Goal: Task Accomplishment & Management: Manage account settings

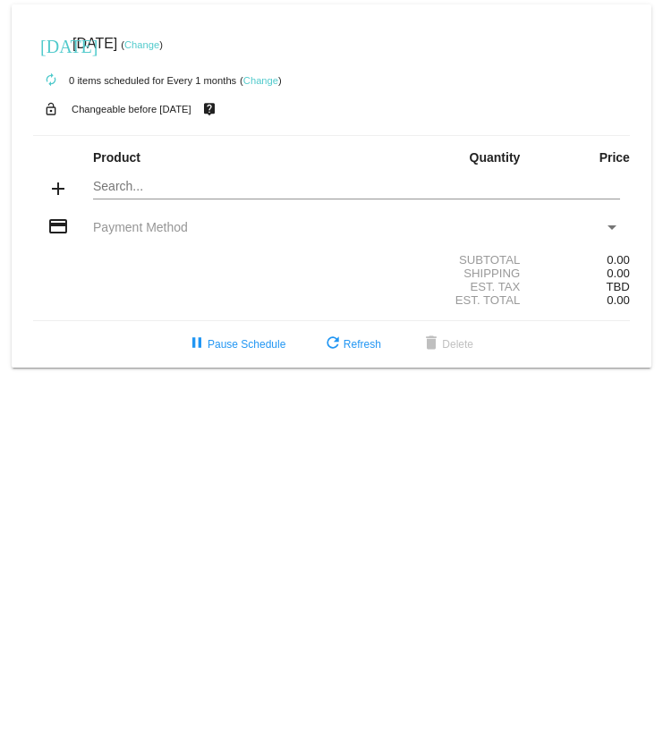
click at [260, 76] on link "Change" at bounding box center [260, 80] width 35 height 11
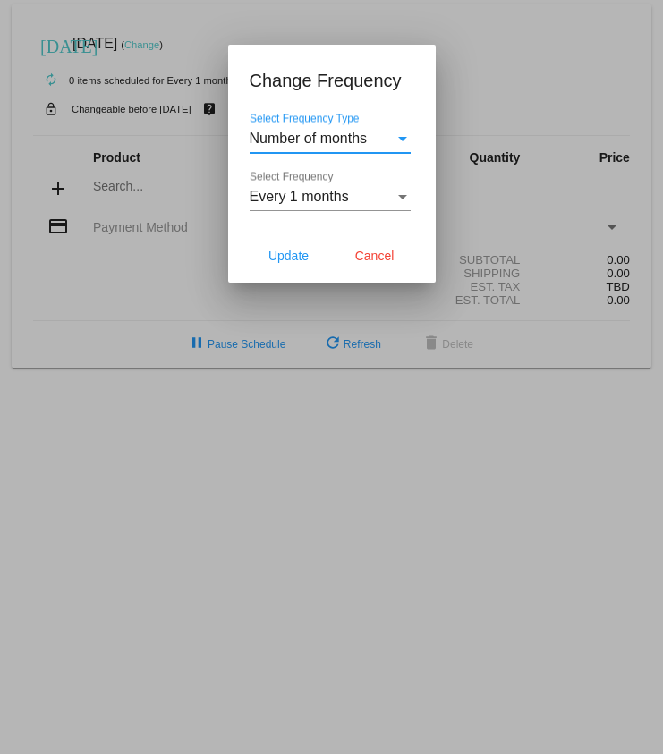
click at [404, 137] on div "Select Frequency Type" at bounding box center [402, 139] width 9 height 4
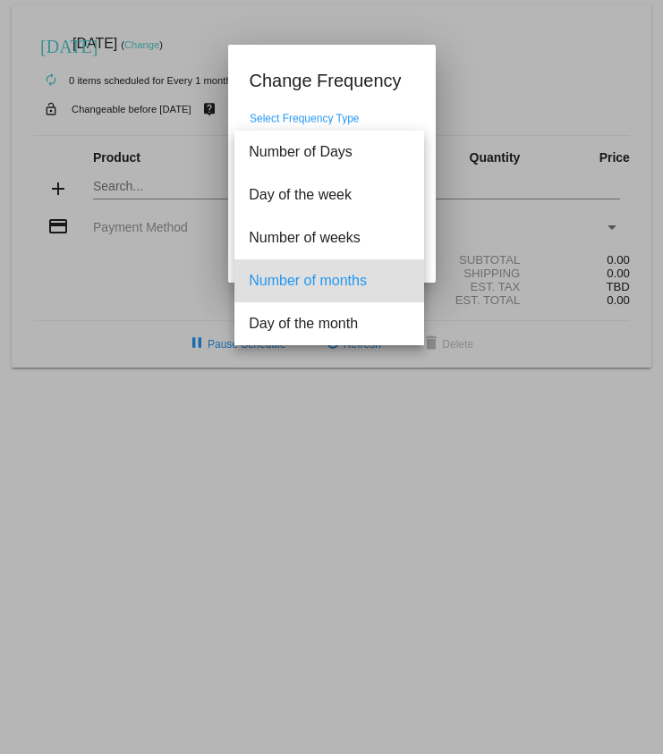
click at [370, 280] on span "Number of months" at bounding box center [329, 280] width 161 height 43
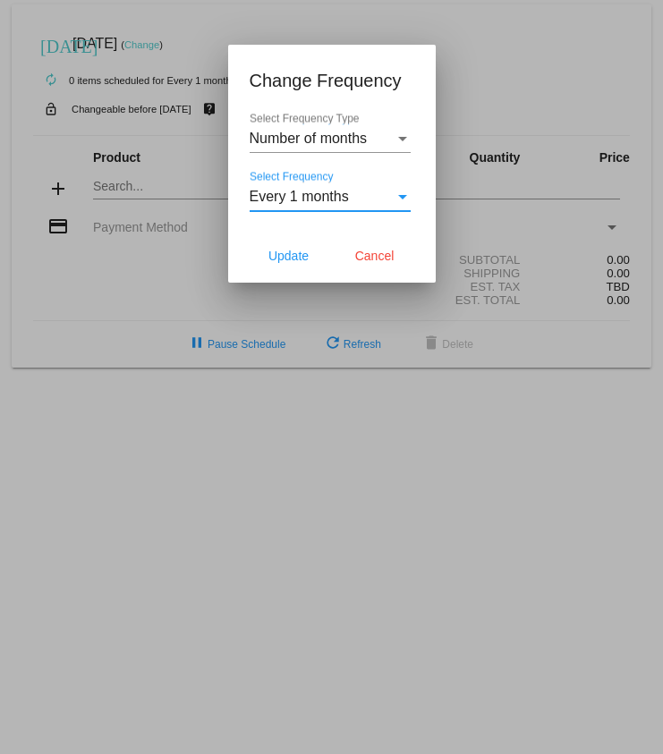
click at [369, 199] on div "Every 1 months" at bounding box center [322, 197] width 145 height 16
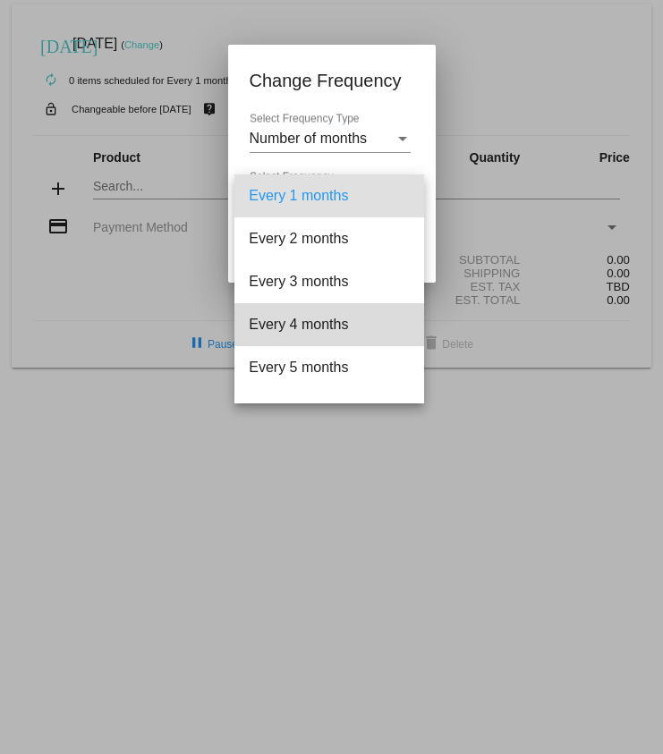
click at [333, 319] on span "Every 4 months" at bounding box center [329, 324] width 161 height 43
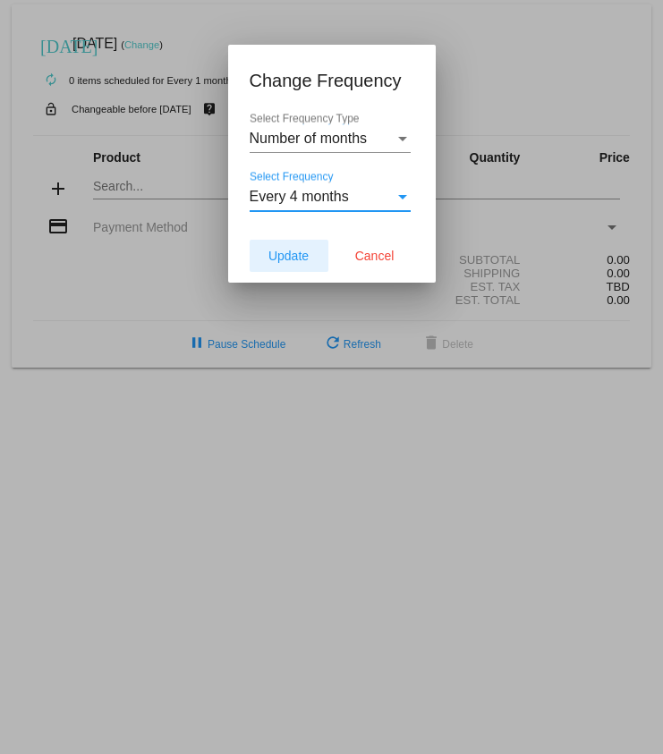
click at [294, 255] on span "Update" at bounding box center [288, 256] width 40 height 14
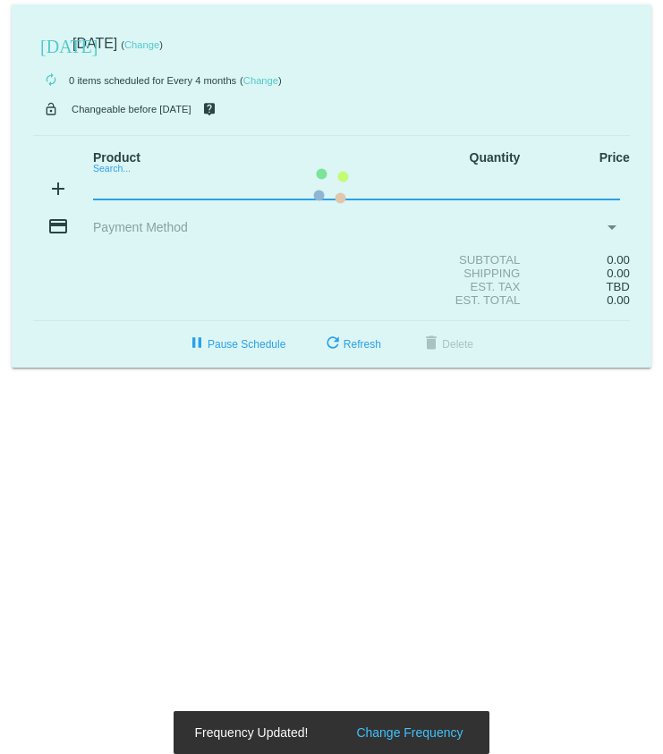
click at [108, 192] on mat-card "today Nov 4 2025 ( Change ) autorenew 0 items scheduled for Every 4 months ( Ch…" at bounding box center [332, 185] width 640 height 363
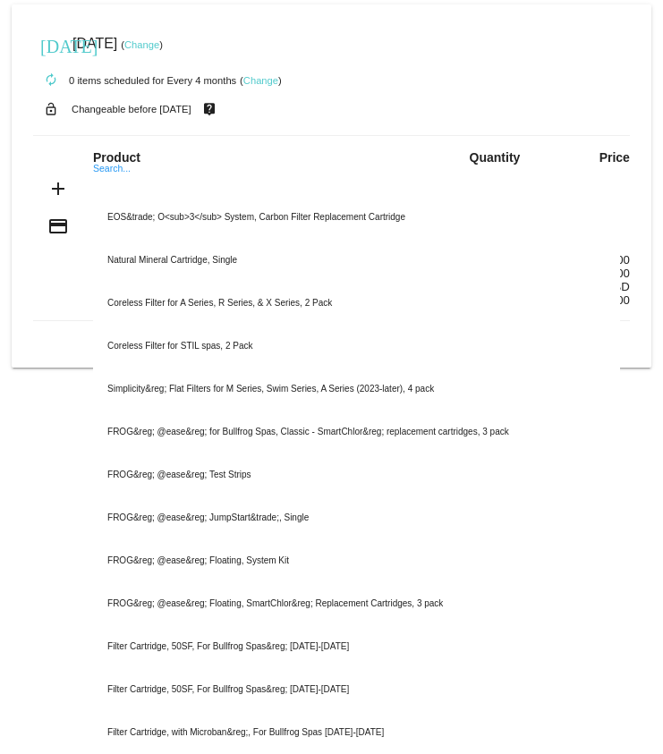
click at [108, 192] on input "Search..." at bounding box center [356, 187] width 526 height 14
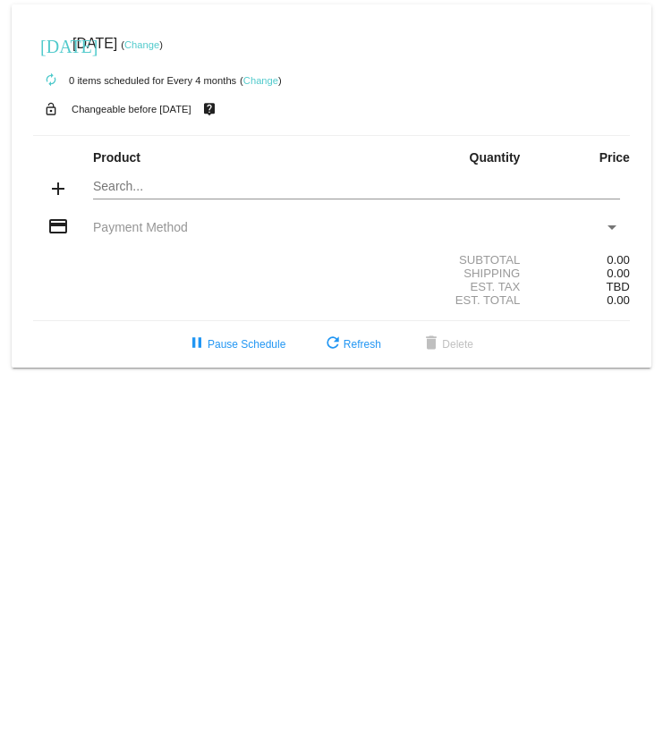
click at [159, 43] on link "Change" at bounding box center [141, 44] width 35 height 11
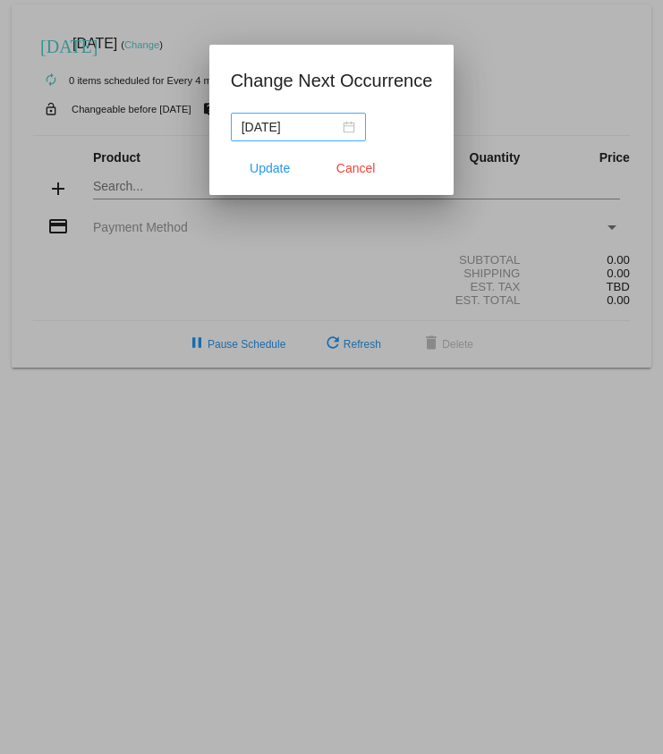
click at [352, 128] on div "[DATE]" at bounding box center [299, 127] width 114 height 20
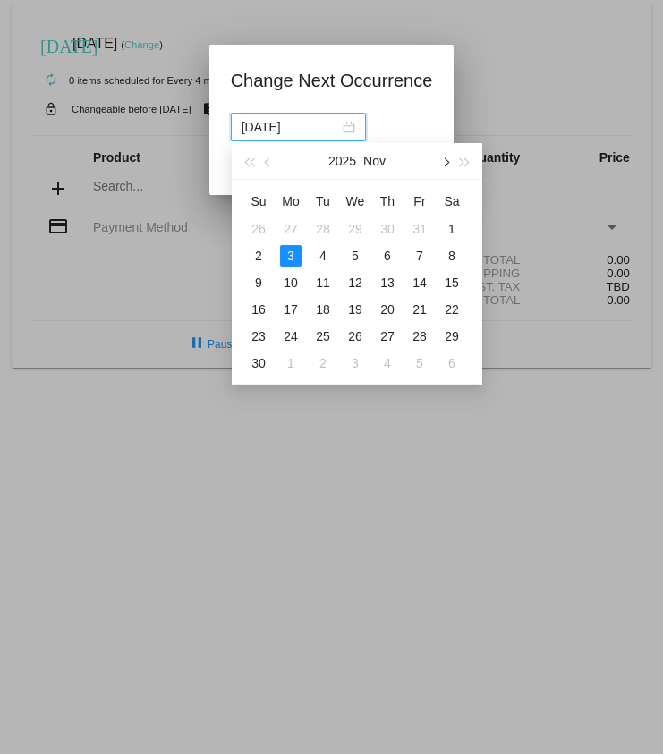
click at [445, 133] on span "button" at bounding box center [444, 161] width 9 height 9
click at [253, 133] on div "1" at bounding box center [258, 228] width 21 height 21
type input "[DATE]"
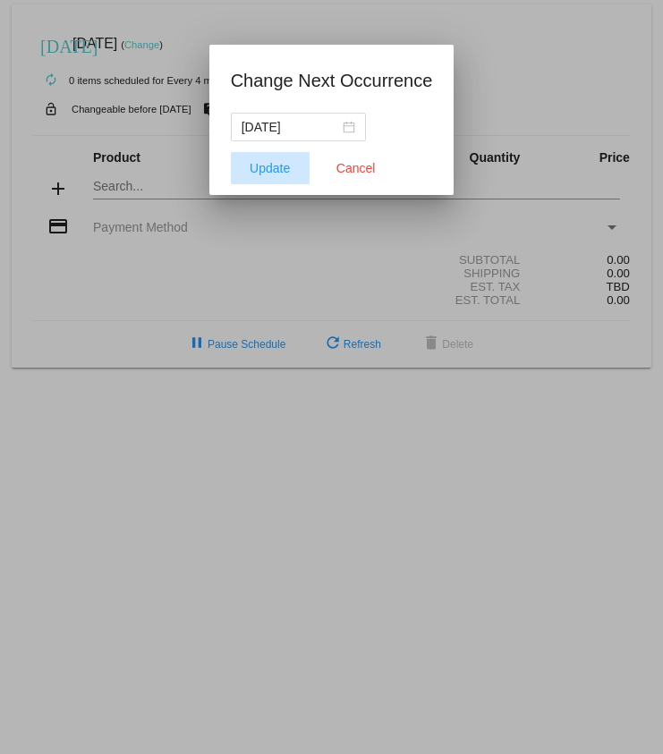
click at [287, 133] on span "Update" at bounding box center [270, 168] width 40 height 14
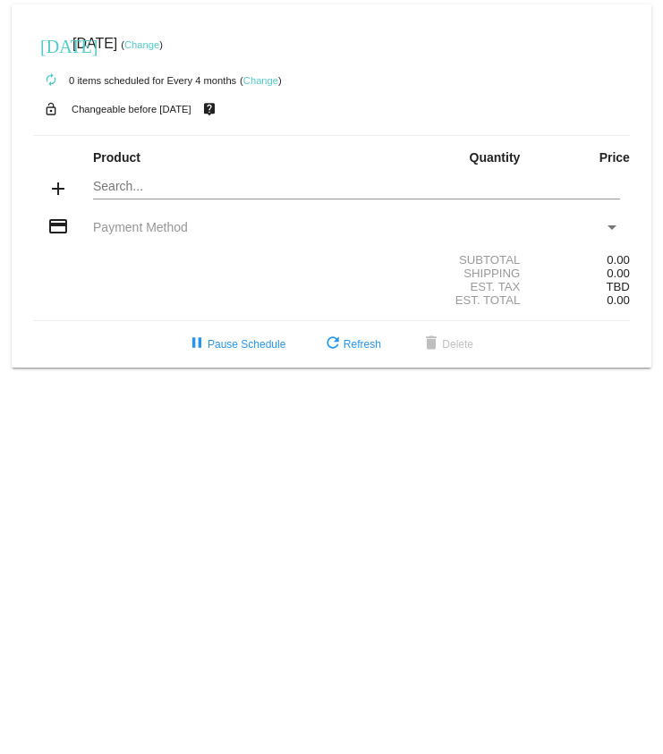
click at [101, 133] on mat-card "today Feb 2 2026 ( Change ) autorenew 0 items scheduled for Every 4 months ( Ch…" at bounding box center [332, 185] width 640 height 363
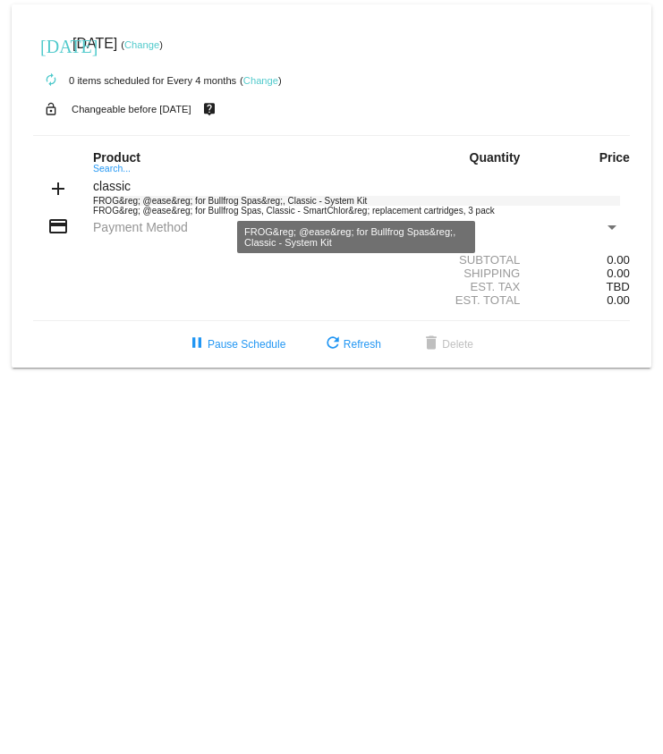
type input "classic"
click at [188, 133] on div "FROG&reg; @ease&reg; for Bullfrog Spas&reg;, Classic - System Kit" at bounding box center [356, 201] width 526 height 10
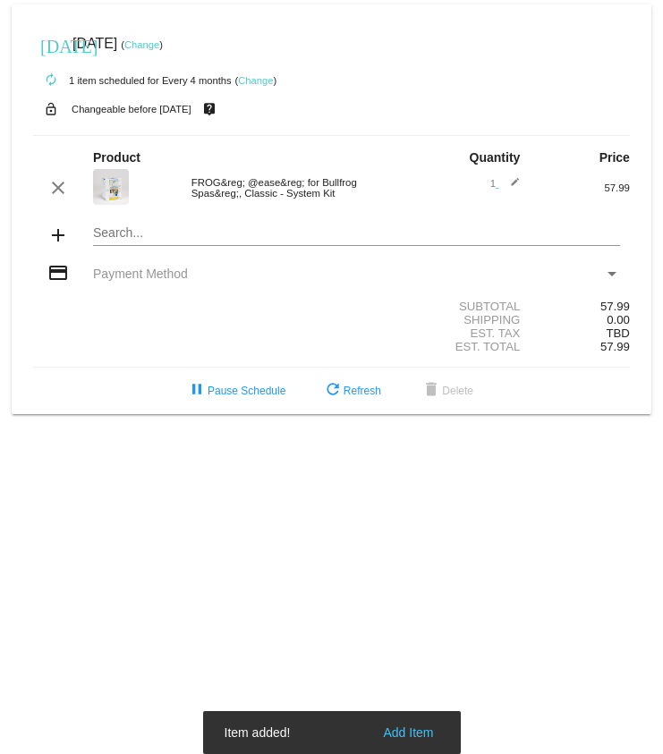
click at [182, 133] on div "Search..." at bounding box center [356, 228] width 526 height 35
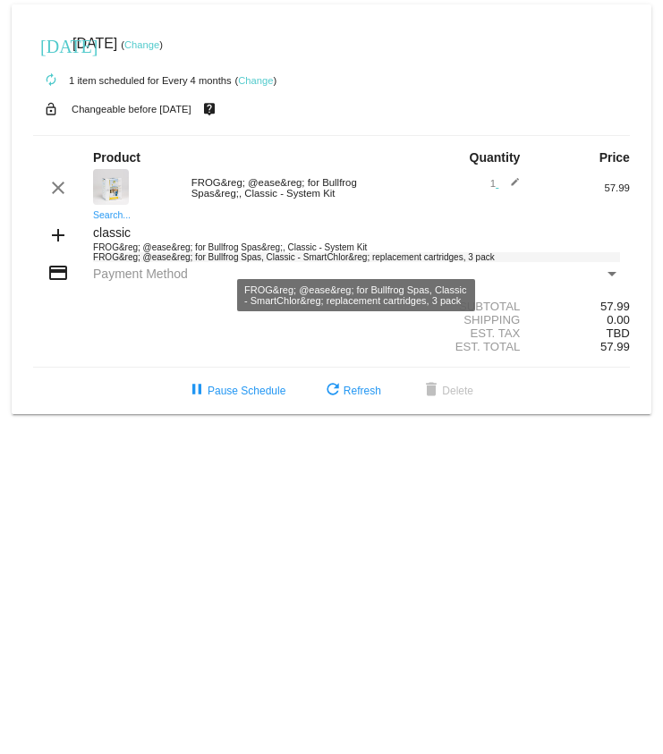
type input "classic"
click at [216, 133] on div "FROG&reg; @ease&reg; for Bullfrog Spas, Classic - SmartChlor&reg; replacement c…" at bounding box center [356, 257] width 526 height 10
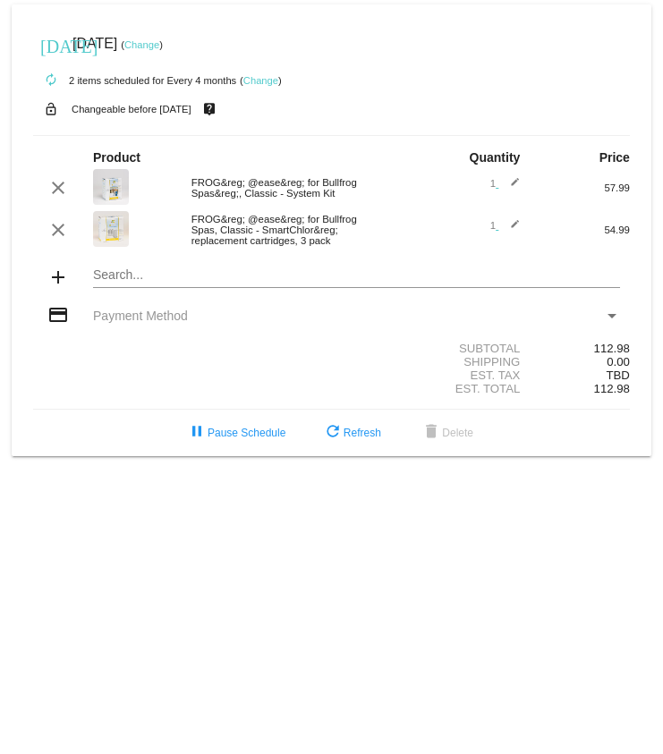
click at [270, 133] on div "Payment Method" at bounding box center [348, 316] width 510 height 14
click at [609, 133] on div "Payment Method" at bounding box center [611, 316] width 9 height 4
click at [597, 133] on div "Search..." at bounding box center [356, 278] width 526 height 51
click at [170, 133] on div "Search..." at bounding box center [356, 278] width 526 height 51
click at [152, 133] on span "Payment Method" at bounding box center [140, 316] width 95 height 14
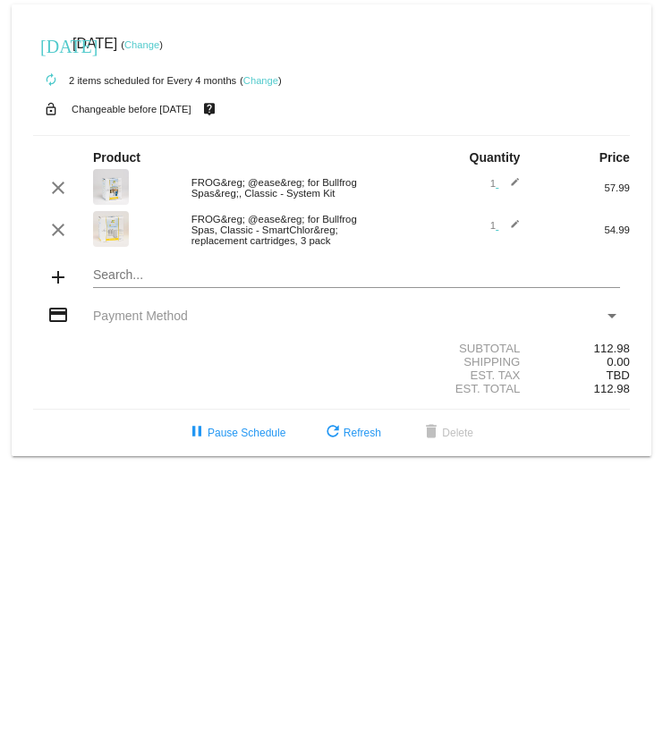
click at [152, 133] on span "Payment Method" at bounding box center [140, 316] width 95 height 14
click at [328, 133] on div "Shipping 0.00" at bounding box center [331, 361] width 597 height 13
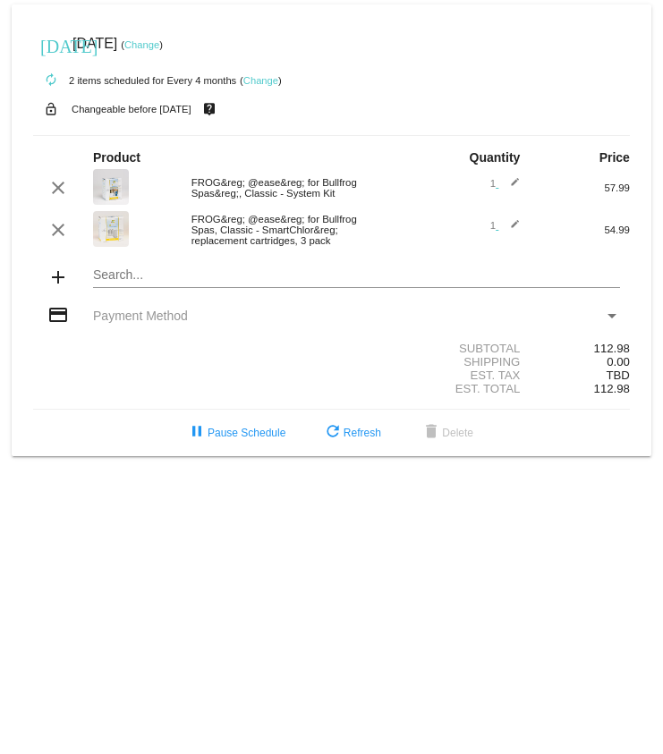
click at [164, 133] on span "Payment Method" at bounding box center [140, 316] width 95 height 14
click at [60, 133] on mat-icon "credit_card" at bounding box center [57, 314] width 21 height 21
click at [612, 133] on div "Payment Method" at bounding box center [611, 316] width 9 height 4
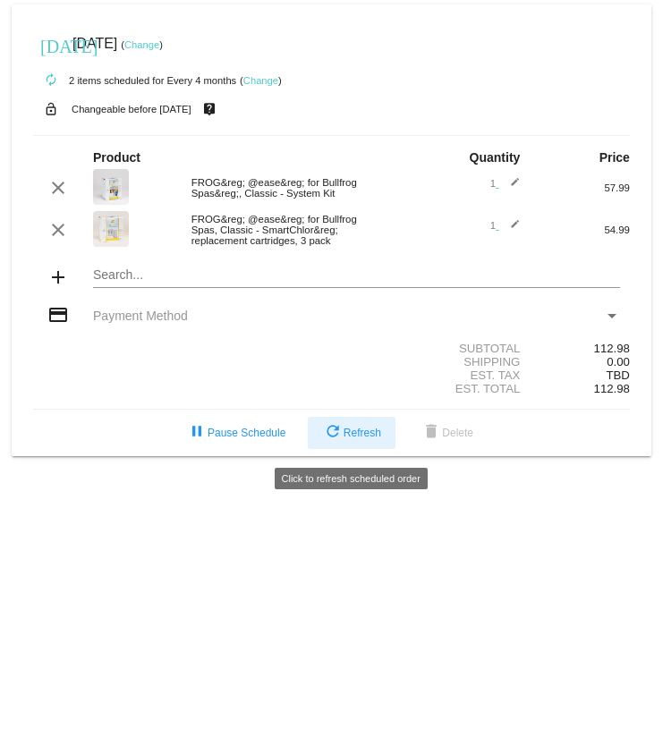
click at [336, 133] on mat-icon "refresh" at bounding box center [332, 432] width 21 height 21
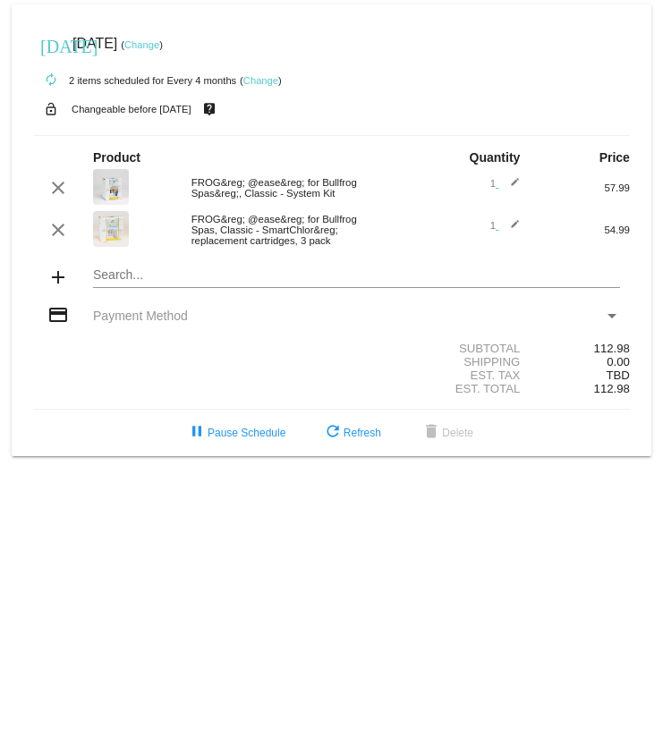
click at [611, 133] on div "Payment Method" at bounding box center [611, 316] width 9 height 4
click at [156, 133] on span "Payment Method" at bounding box center [140, 316] width 95 height 14
click at [89, 133] on div "Payment Method" at bounding box center [356, 316] width 547 height 14
click at [63, 133] on mat-icon "credit_card" at bounding box center [57, 314] width 21 height 21
click at [146, 133] on span "Payment Method" at bounding box center [140, 316] width 95 height 14
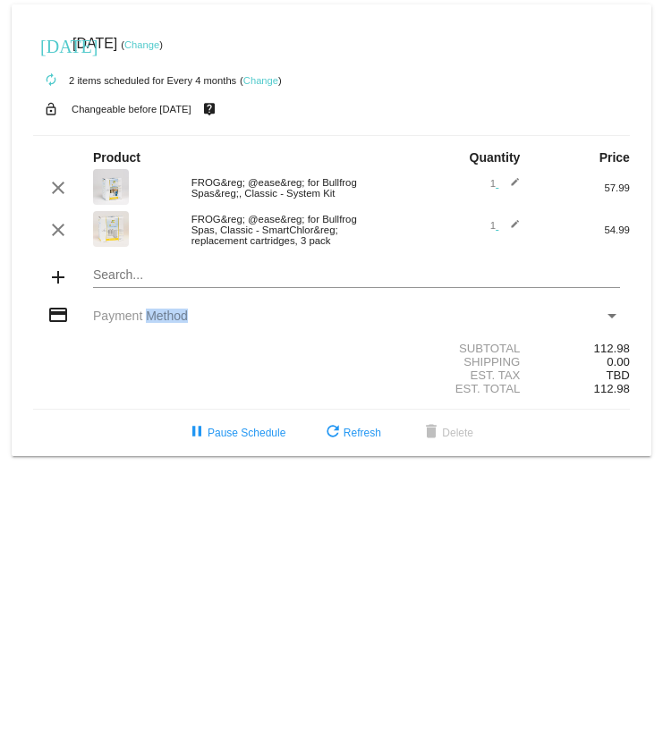
click at [146, 133] on span "Payment Method" at bounding box center [140, 316] width 95 height 14
click at [158, 133] on span "Payment Method" at bounding box center [140, 316] width 95 height 14
click at [287, 133] on div "Payment Method" at bounding box center [348, 316] width 510 height 14
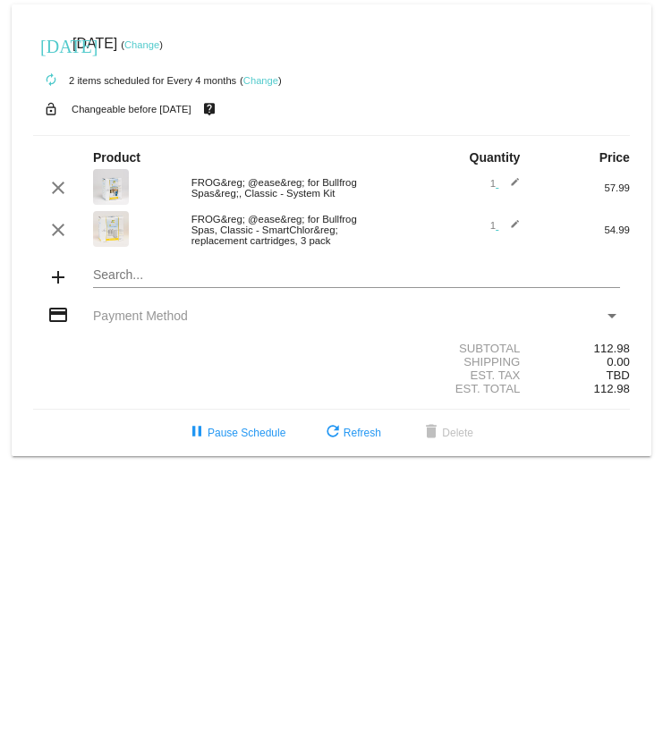
click at [608, 133] on div "Payment Method" at bounding box center [612, 316] width 16 height 14
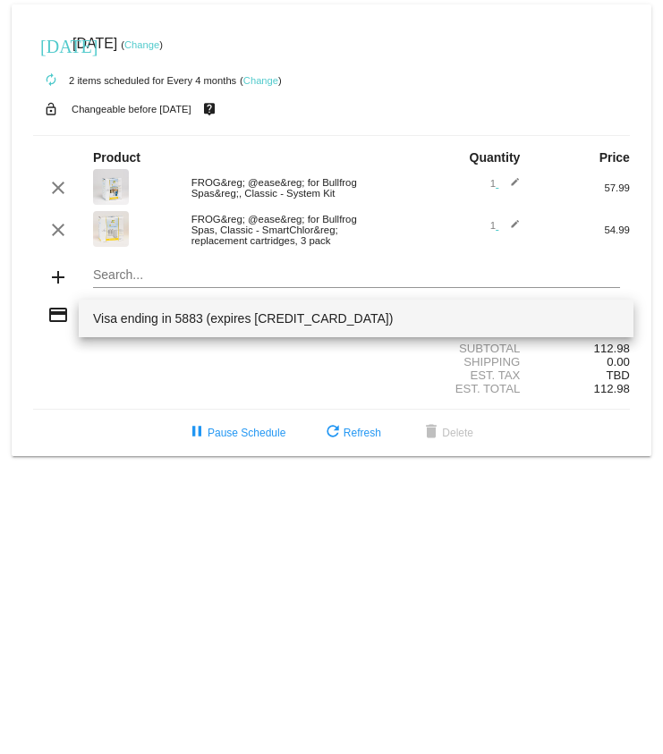
click at [280, 133] on span "Visa ending in 5883 (expires 06/28)" at bounding box center [356, 319] width 526 height 38
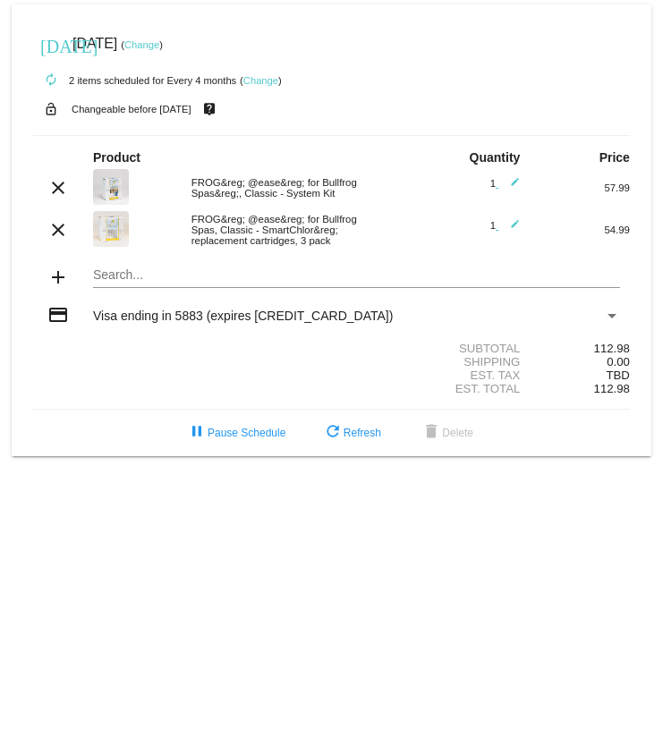
click at [159, 42] on link "Change" at bounding box center [141, 44] width 35 height 11
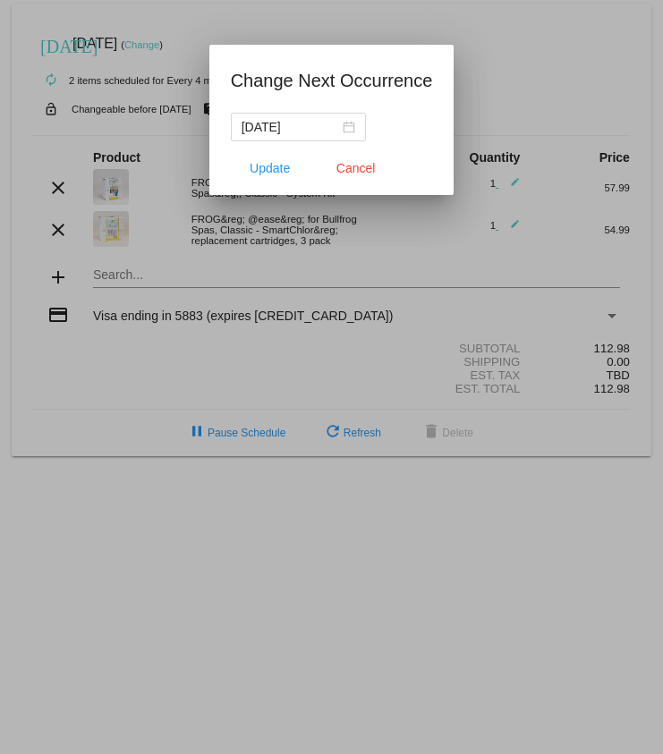
click at [166, 42] on div at bounding box center [331, 377] width 663 height 754
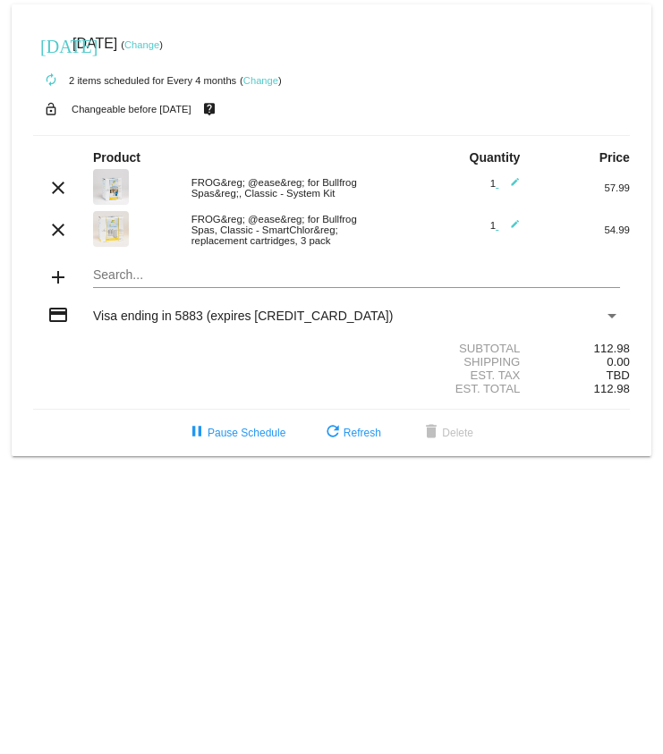
click at [153, 106] on small "Changeable before [DATE]" at bounding box center [132, 109] width 120 height 11
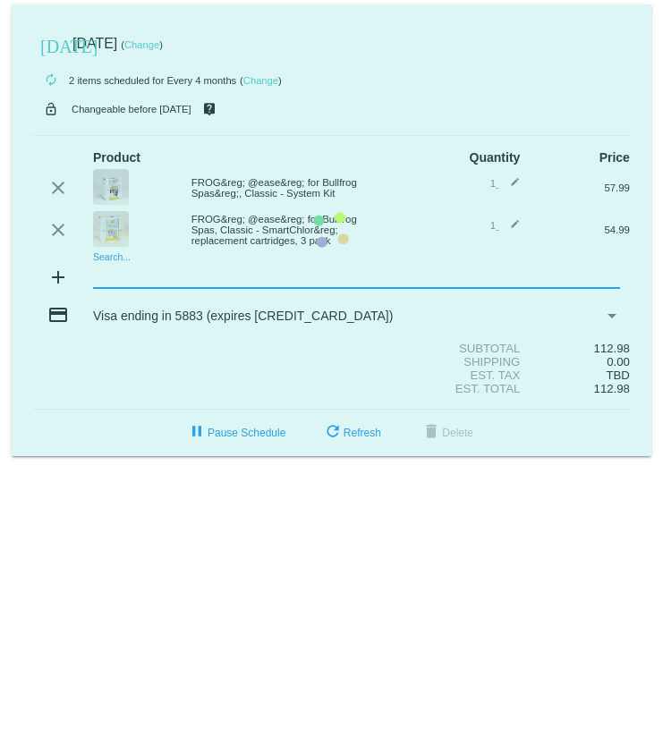
click at [144, 133] on input "Search..." at bounding box center [356, 275] width 526 height 14
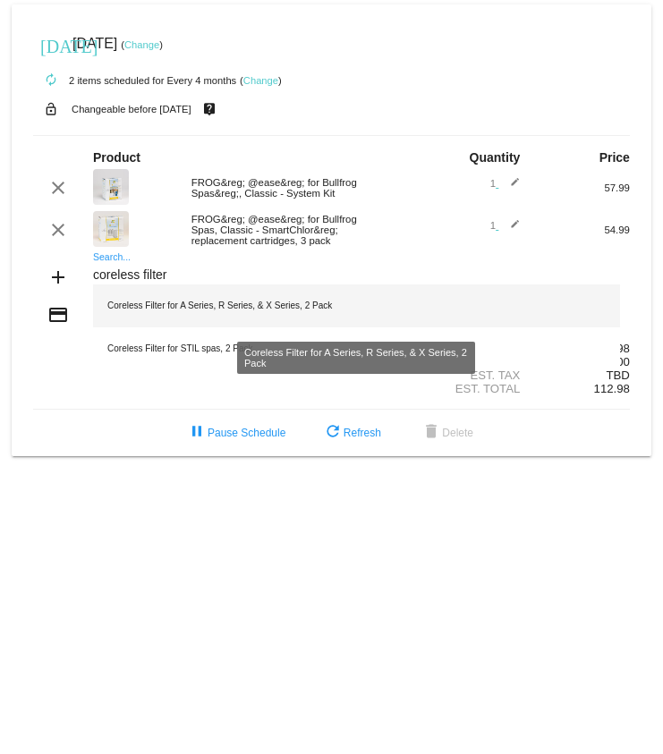
type input "coreless filter"
click at [240, 133] on div "Coreless Filter for A Series, R Series, & X Series, 2 Pack" at bounding box center [356, 305] width 526 height 43
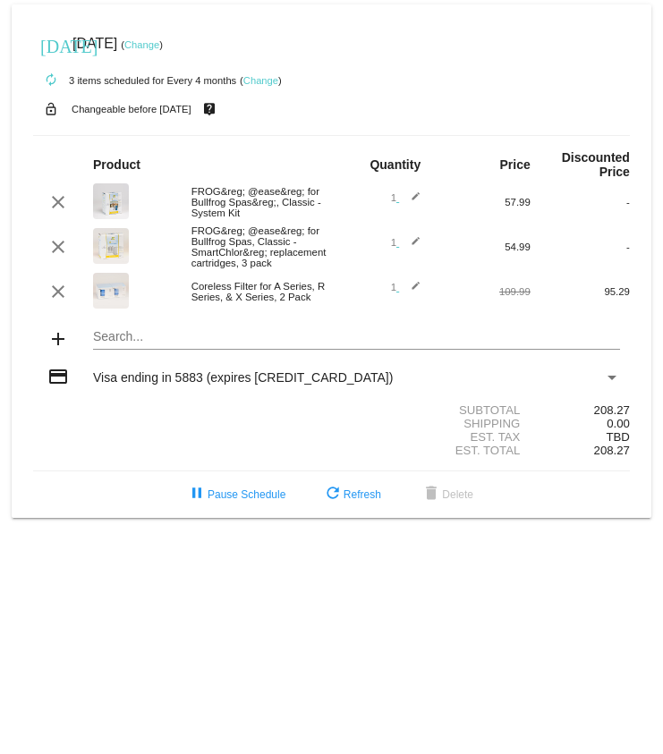
click at [261, 81] on link "Change" at bounding box center [260, 80] width 35 height 11
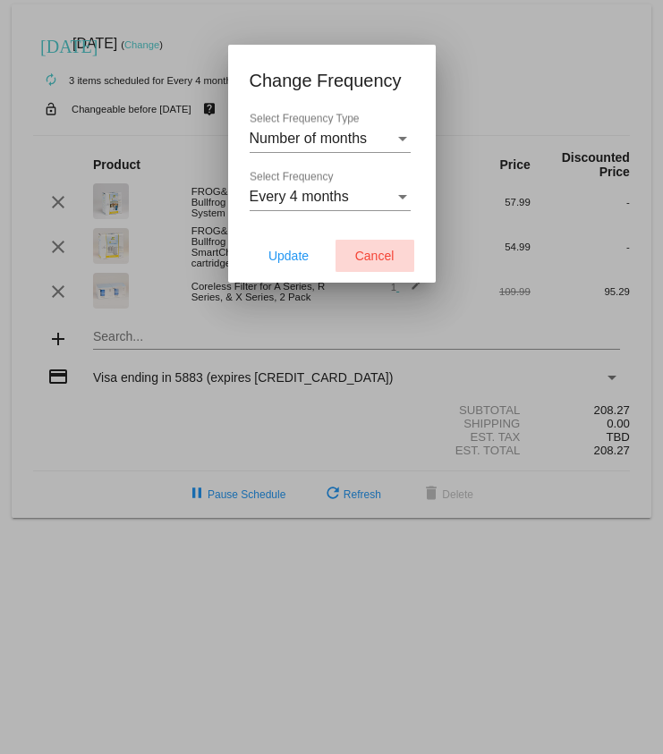
click at [386, 133] on span "Cancel" at bounding box center [374, 256] width 39 height 14
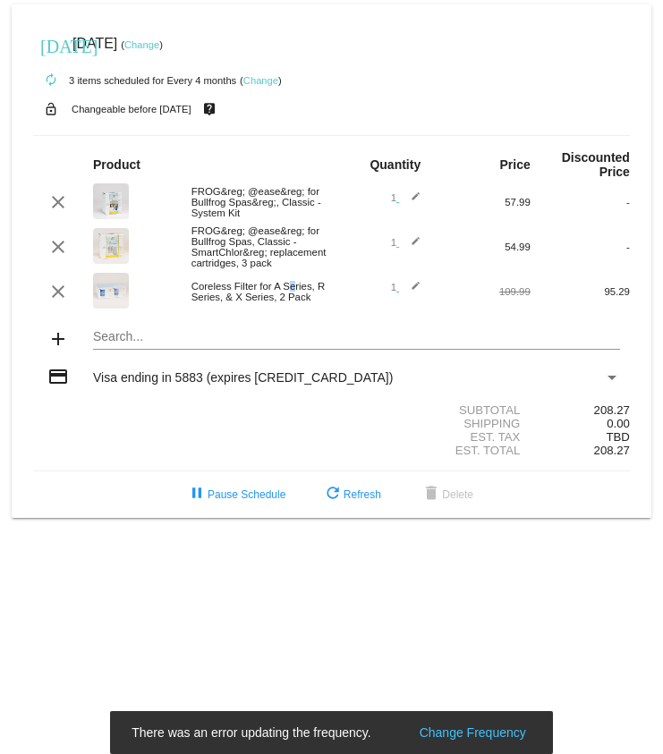
drag, startPoint x: 268, startPoint y: 300, endPoint x: 233, endPoint y: 294, distance: 36.2
click at [233, 133] on div "Coreless Filter for A Series, R Series, & X Series, 2 Pack" at bounding box center [257, 291] width 149 height 21
